Goal: Information Seeking & Learning: Find specific fact

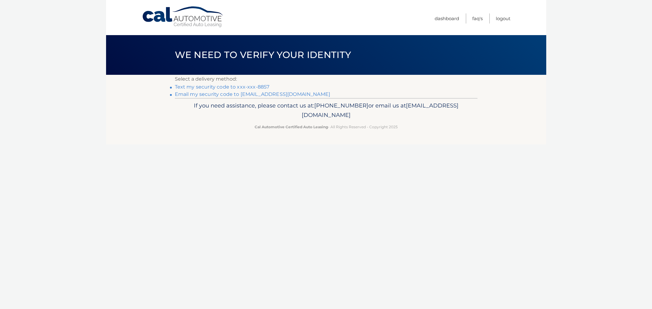
click at [230, 88] on link "Text my security code to xxx-xxx-8857" at bounding box center [222, 87] width 95 height 6
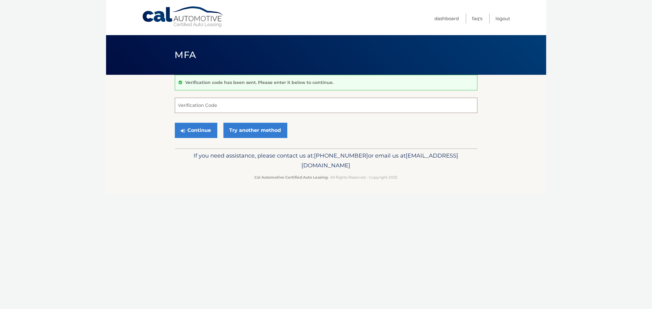
click at [234, 112] on input "Verification Code" at bounding box center [326, 105] width 302 height 15
type input "934352"
click at [175, 123] on button "Continue" at bounding box center [196, 130] width 42 height 15
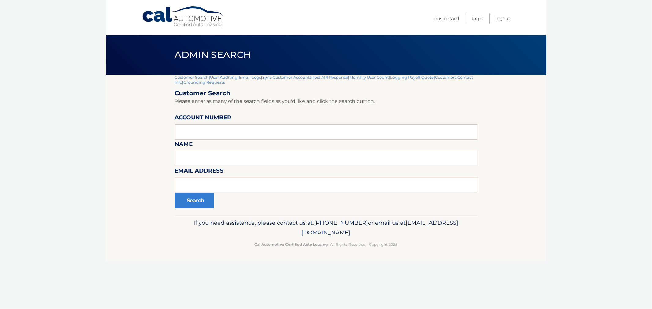
click at [226, 185] on input "text" at bounding box center [326, 185] width 302 height 15
paste input "[PERSON_NAME][EMAIL_ADDRESS][PERSON_NAME][DOMAIN_NAME]"
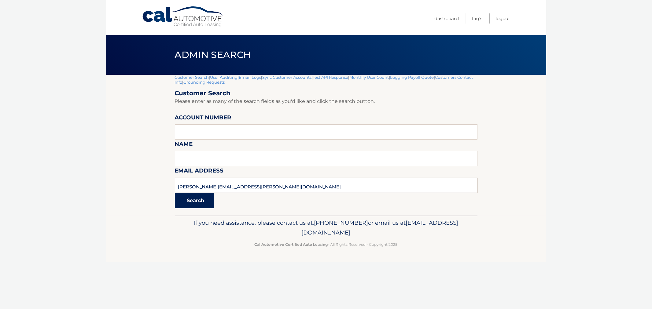
type input "[PERSON_NAME][EMAIL_ADDRESS][PERSON_NAME][DOMAIN_NAME]"
click at [202, 201] on button "Search" at bounding box center [194, 200] width 39 height 15
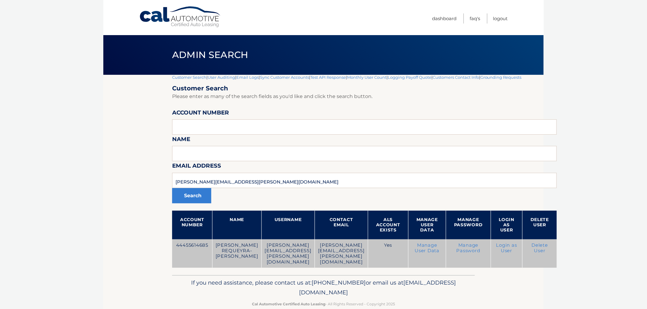
click at [202, 244] on td "44455614685" at bounding box center [192, 254] width 40 height 29
copy td "44455614685"
